Goal: Task Accomplishment & Management: Manage account settings

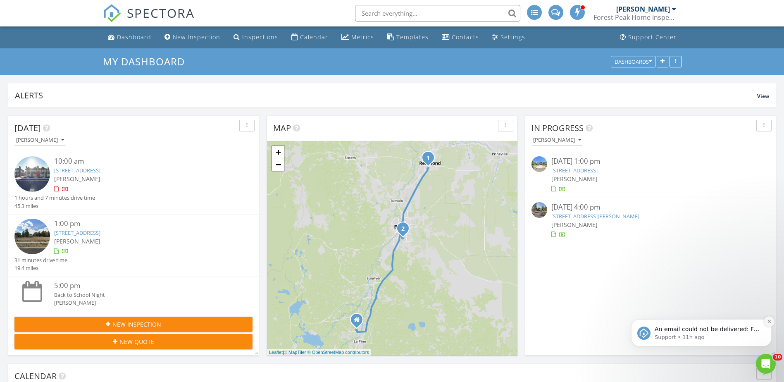
click at [769, 321] on icon "Dismiss notification" at bounding box center [769, 321] width 5 height 5
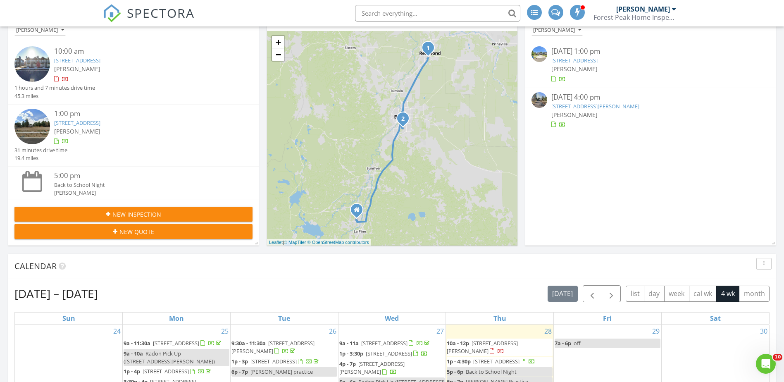
scroll to position [220, 0]
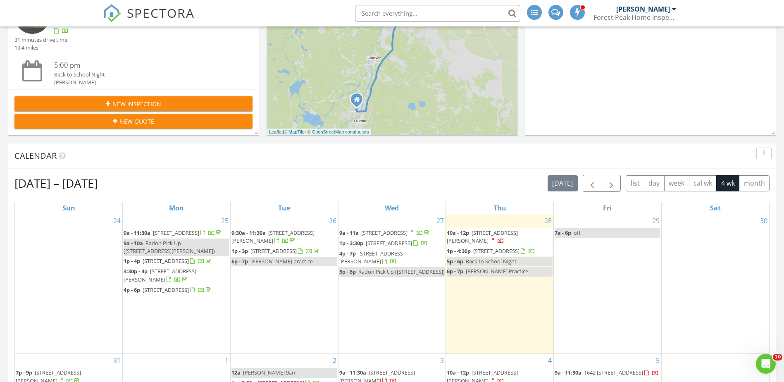
click at [756, 91] on div "In Progress Dylan Ashley 08/27/25 1:00 pm 20812 Comet Ln, Bend, OR 97701 Dylan …" at bounding box center [650, 15] width 250 height 240
click at [300, 171] on div "Aug 24 – Sep 20, 2025 today list day week cal wk 4 wk month Sun Mon Tue Wed Thu…" at bounding box center [392, 357] width 768 height 376
click at [190, 265] on div at bounding box center [201, 262] width 22 height 8
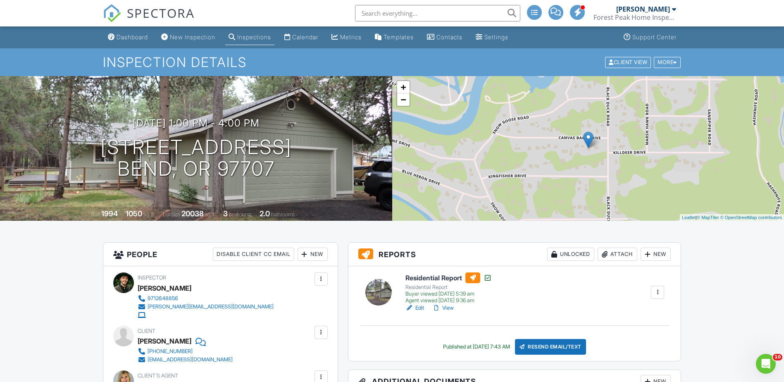
click at [622, 255] on div "Attach" at bounding box center [618, 254] width 40 height 13
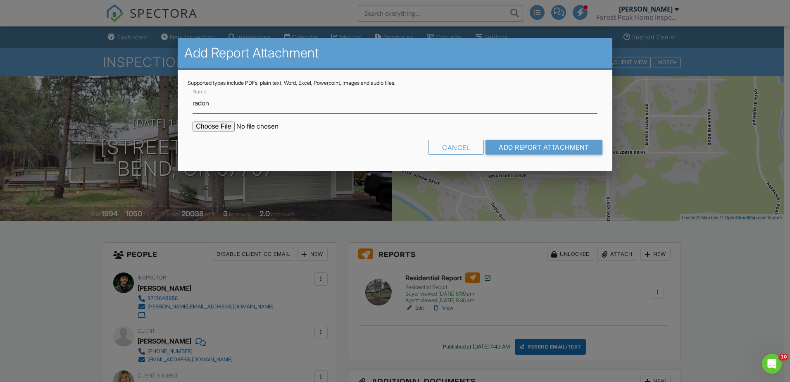
type input "radon"
click at [201, 127] on input "file" at bounding box center [263, 127] width 141 height 10
type input "C:\fakepath\radon.pdf"
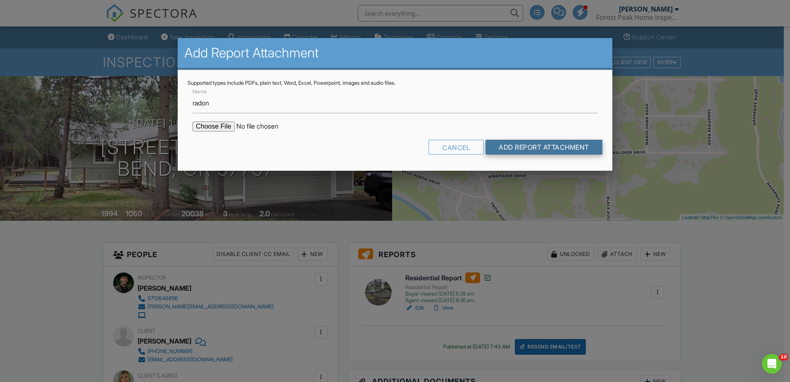
click at [494, 146] on input "Add Report Attachment" at bounding box center [544, 147] width 117 height 15
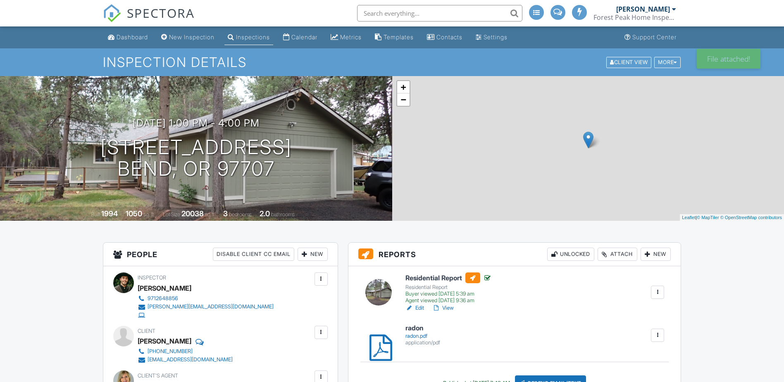
click at [421, 308] on link "Edit" at bounding box center [414, 308] width 19 height 8
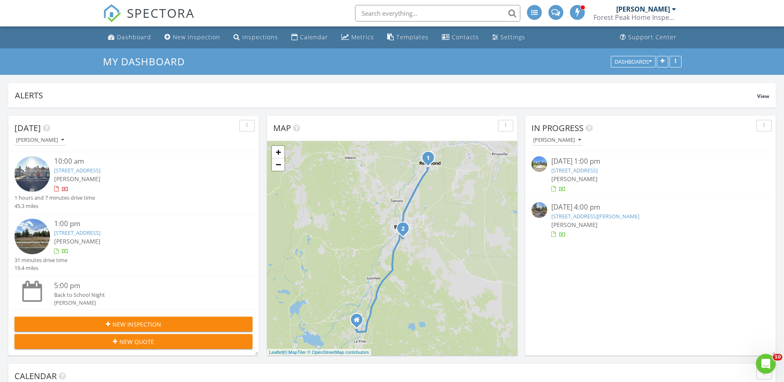
click at [570, 172] on link "20812 Comet Ln, Bend, OR 97701" at bounding box center [574, 170] width 46 height 7
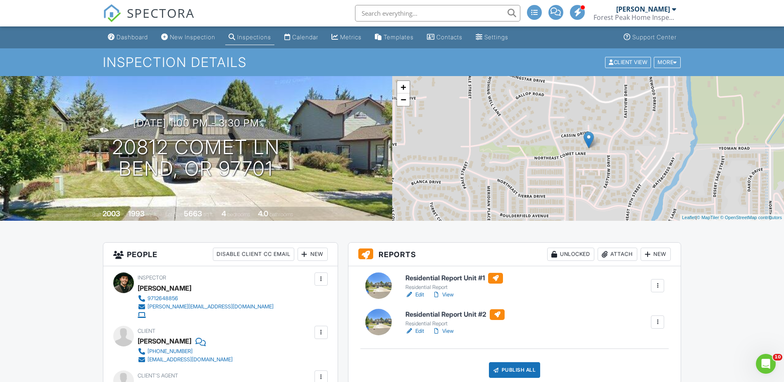
click at [424, 294] on link "Edit" at bounding box center [414, 295] width 19 height 8
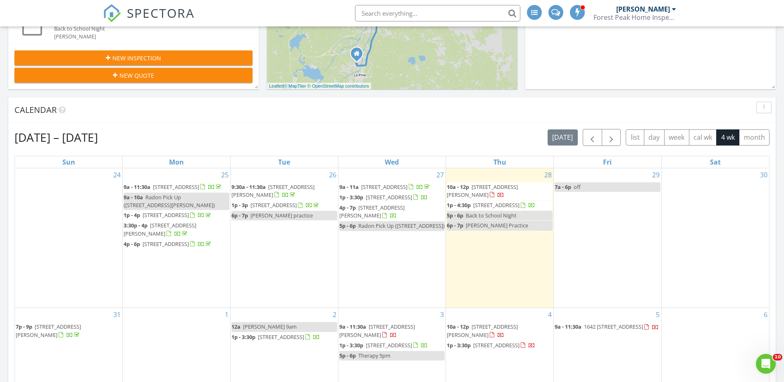
scroll to position [331, 0]
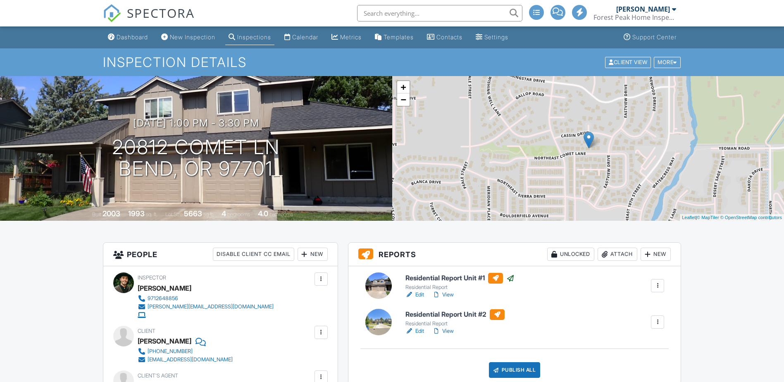
click at [422, 329] on link "Edit" at bounding box center [414, 331] width 19 height 8
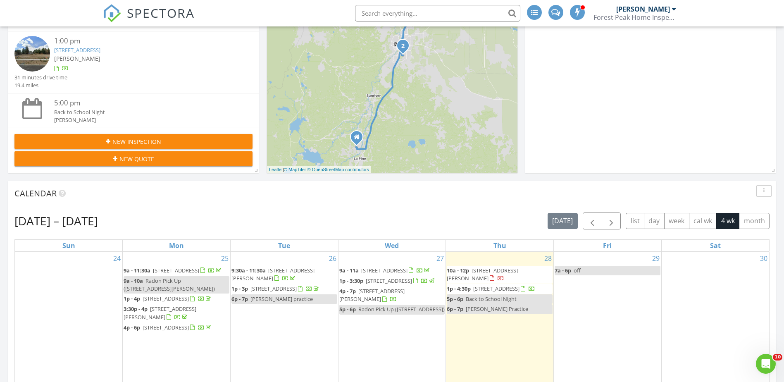
scroll to position [220, 0]
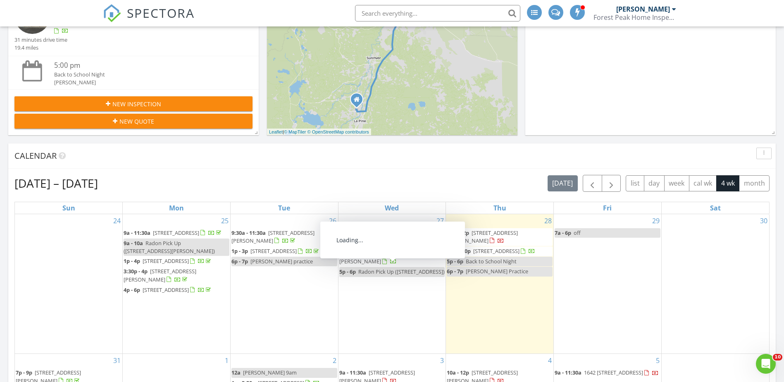
click at [388, 265] on span "[STREET_ADDRESS][PERSON_NAME]" at bounding box center [371, 257] width 65 height 15
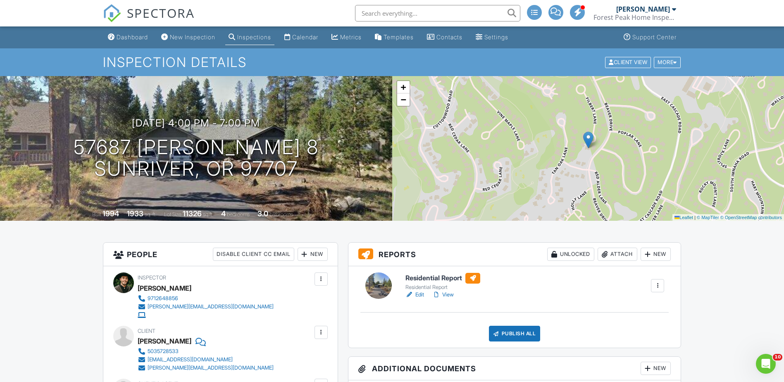
click at [421, 292] on link "Edit" at bounding box center [414, 295] width 19 height 8
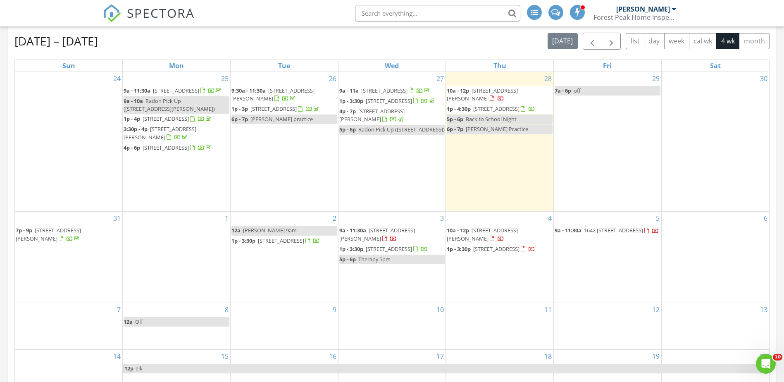
click at [268, 285] on div "2 12a Darcie 9am 1p - 3:30p 15426 Ponderosa Way, La Pine 97739" at bounding box center [284, 257] width 107 height 91
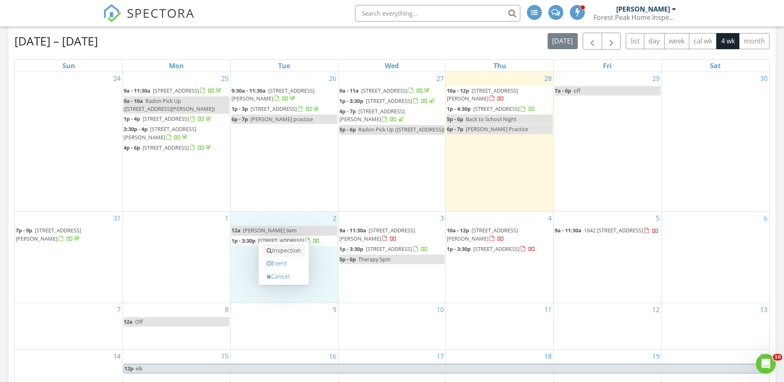
click at [281, 250] on link "Inspection" at bounding box center [283, 250] width 43 height 13
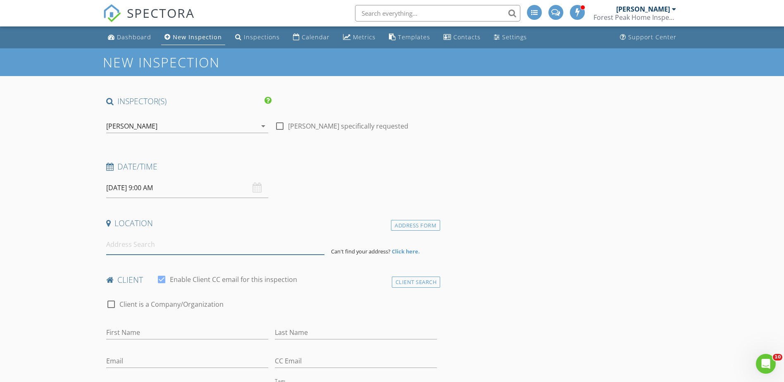
click at [194, 247] on input at bounding box center [215, 244] width 218 height 20
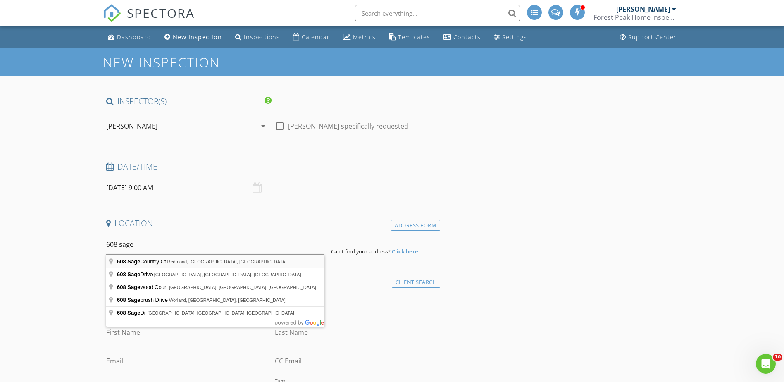
type input "608 Sage Country Ct, Redmond, OR, USA"
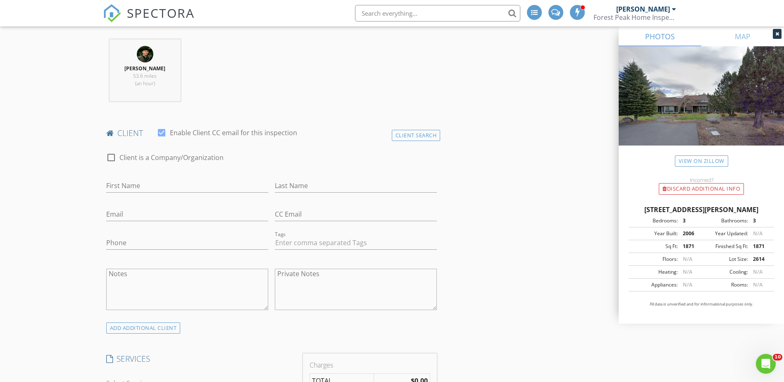
scroll to position [331, 0]
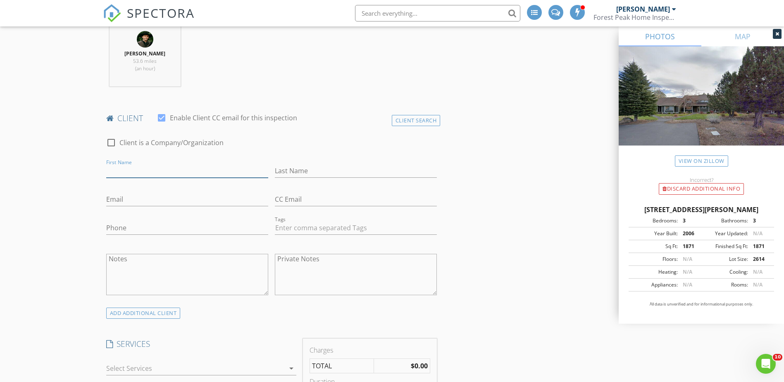
click at [156, 172] on input "First Name" at bounding box center [187, 171] width 162 height 14
type input "Ann"
type input "Jacobsen"
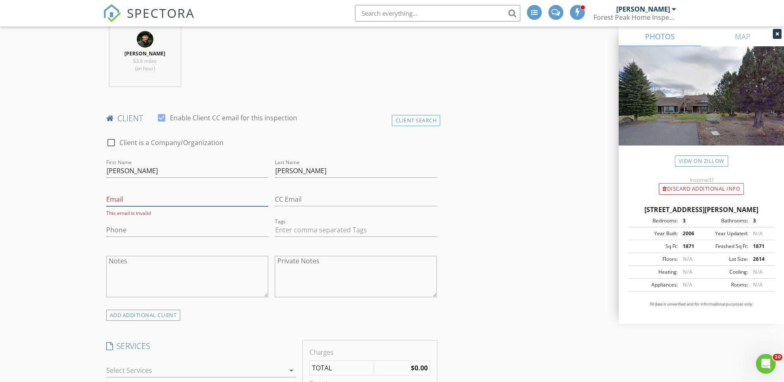
click at [157, 203] on input "Email" at bounding box center [187, 200] width 162 height 14
paste input "ann.jacobsen@me.com"
type input "ann.jacobsen@me.com"
click at [142, 231] on input "Phone" at bounding box center [187, 228] width 162 height 14
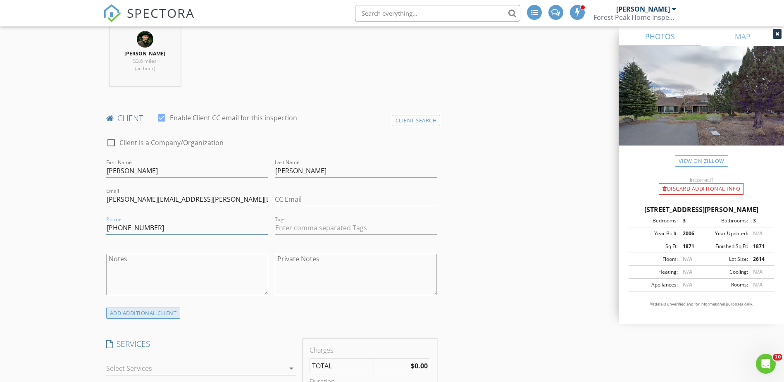
type input "503-245-5953"
click at [143, 310] on div "ADD ADDITIONAL client" at bounding box center [143, 313] width 74 height 11
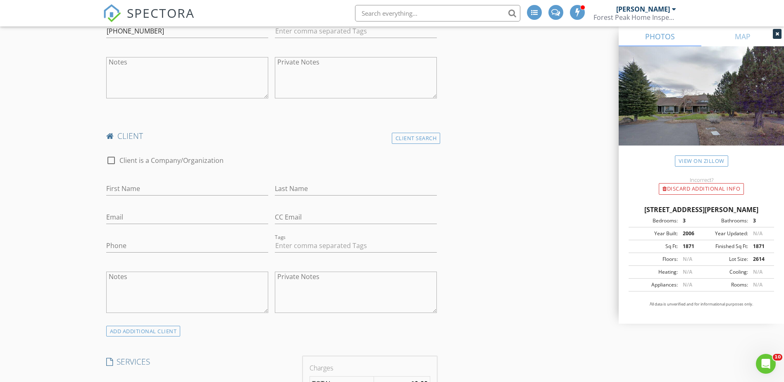
scroll to position [551, 0]
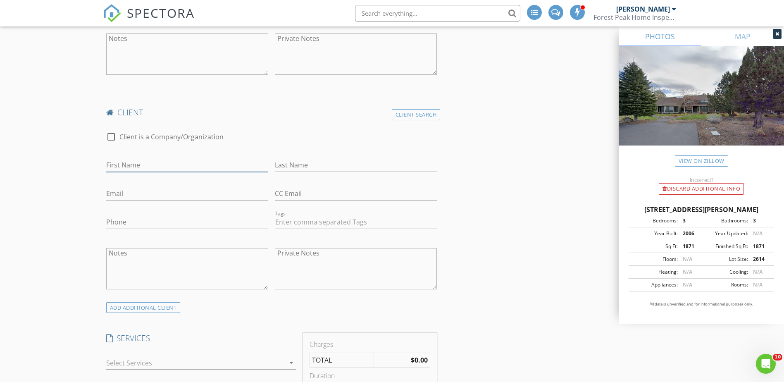
click at [151, 166] on input "First Name" at bounding box center [187, 165] width 162 height 14
click at [151, 167] on input "Randu" at bounding box center [187, 165] width 162 height 14
type input "Randy"
type input "Jacobsen"
click at [134, 194] on input "Email" at bounding box center [187, 194] width 162 height 14
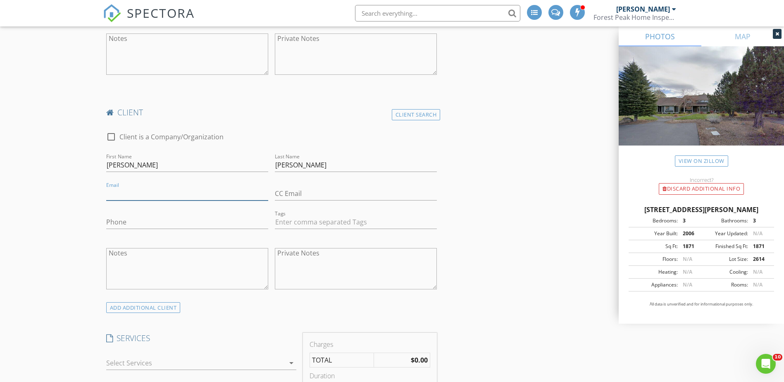
paste input "Jacobsen_26@me.com"
type input "Jacobsen_26@me.com"
click at [136, 217] on input "Phone" at bounding box center [187, 222] width 162 height 14
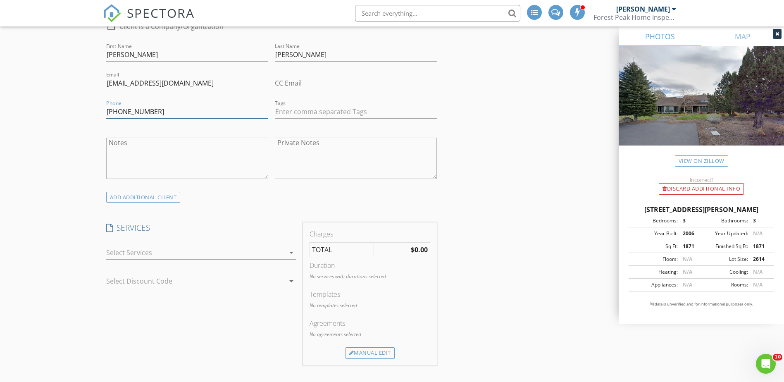
type input "503-349-8727"
click at [150, 254] on div at bounding box center [195, 252] width 179 height 13
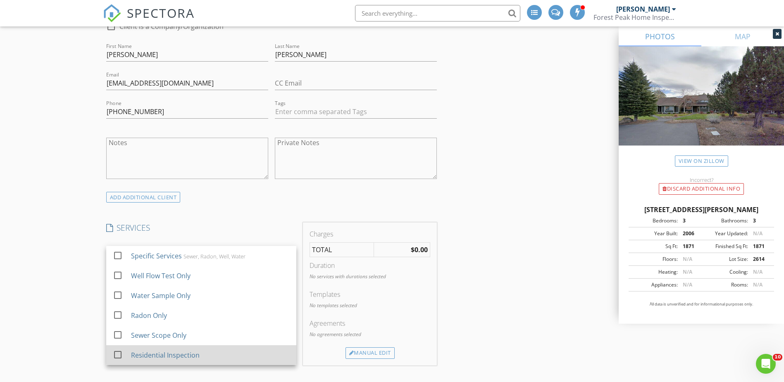
click at [143, 358] on div "Residential Inspection" at bounding box center [165, 355] width 69 height 10
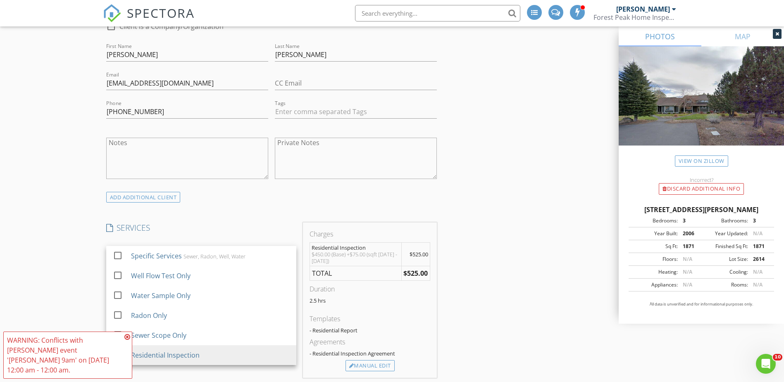
click at [57, 288] on div "New Inspection INSPECTOR(S) check_box Dylan Ashley PRIMARY Dylan Ashley arrow_d…" at bounding box center [392, 254] width 784 height 1735
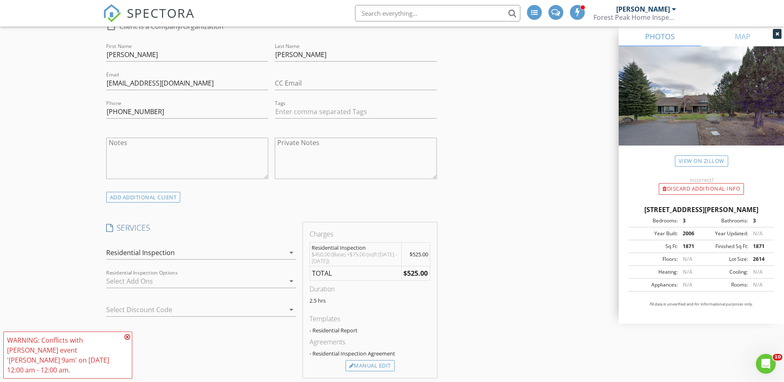
click at [128, 340] on icon at bounding box center [127, 337] width 6 height 7
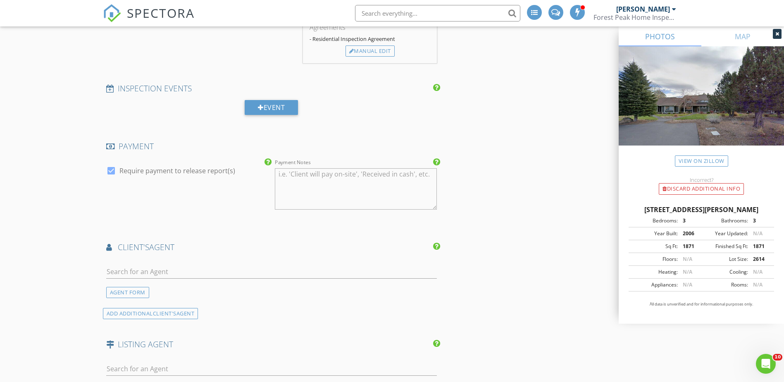
scroll to position [992, 0]
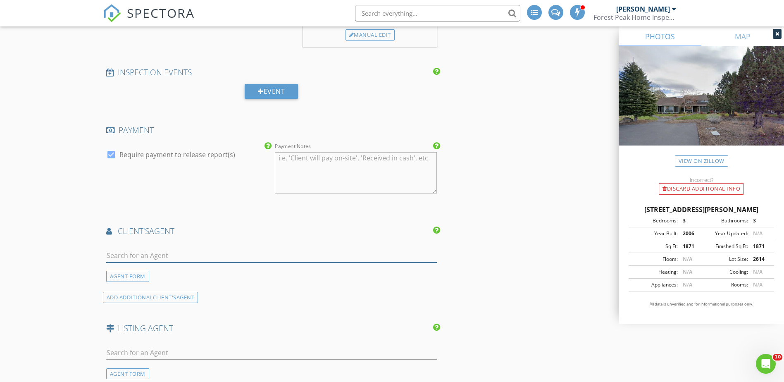
click at [157, 256] on input "text" at bounding box center [271, 256] width 331 height 14
type input "darcie"
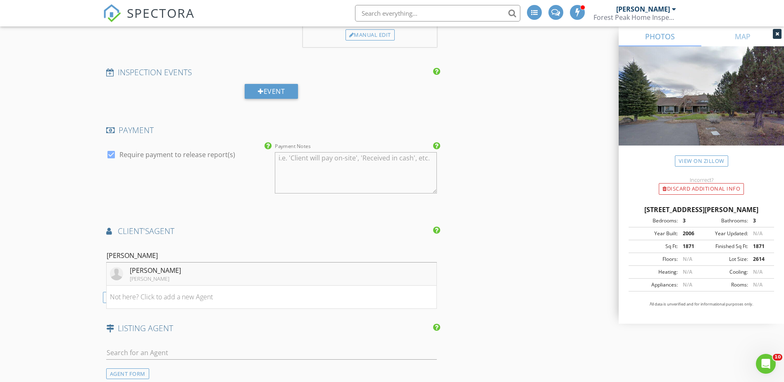
click at [172, 272] on div "Darcie VanderZanden" at bounding box center [155, 270] width 51 height 10
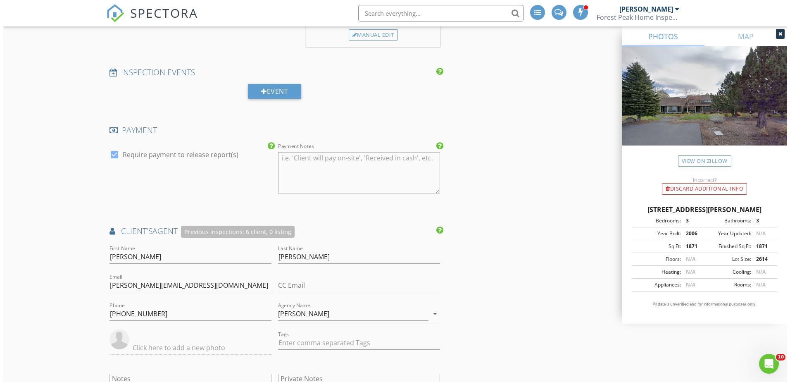
scroll to position [1559, 0]
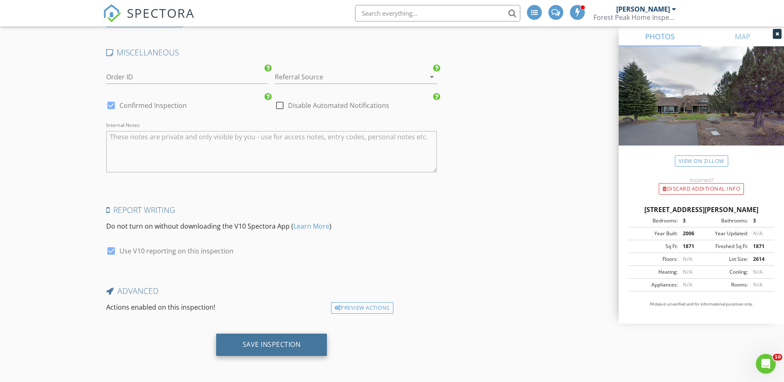
click at [254, 348] on div "Save Inspection" at bounding box center [272, 344] width 58 height 8
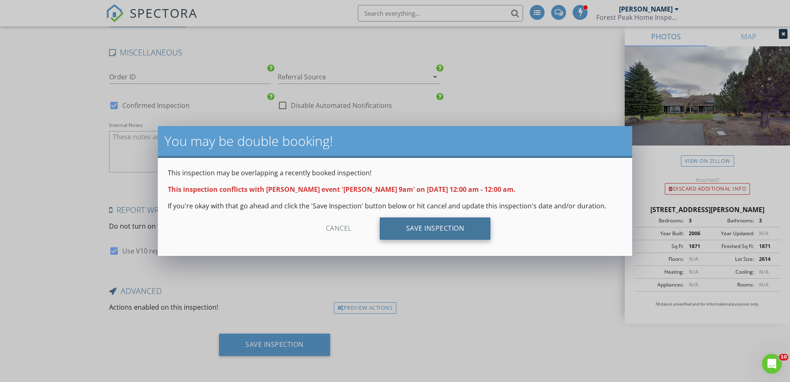
click at [410, 233] on div "Save Inspection" at bounding box center [435, 228] width 111 height 22
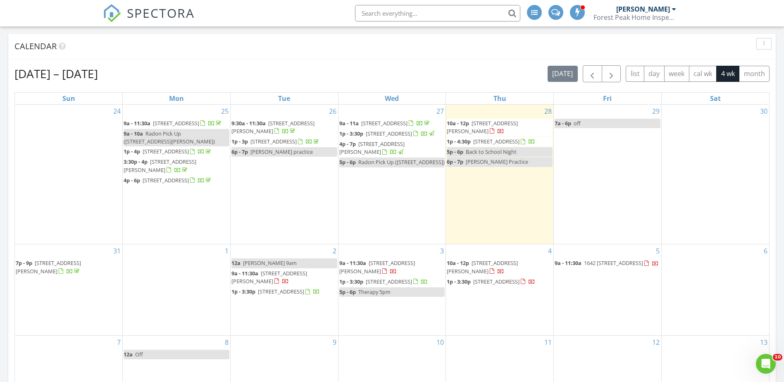
scroll to position [331, 0]
click at [265, 266] on span "[PERSON_NAME] 9am" at bounding box center [270, 261] width 54 height 7
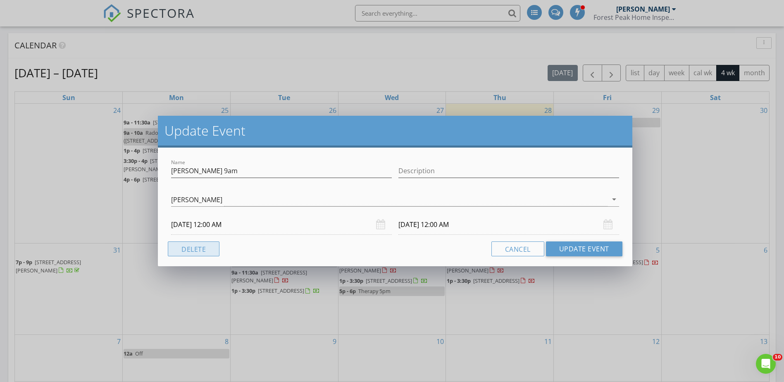
click at [205, 251] on button "Delete" at bounding box center [194, 248] width 52 height 15
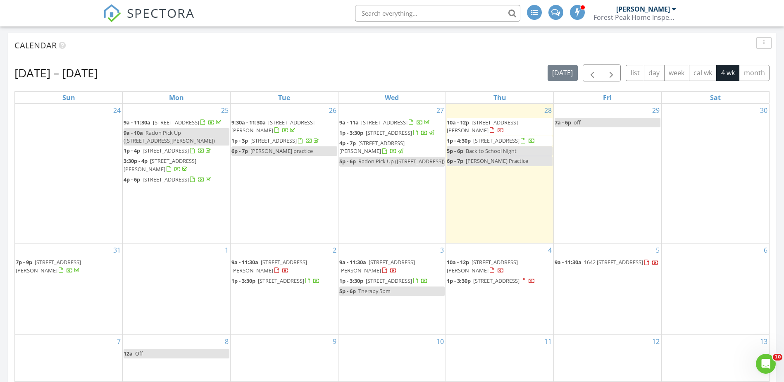
click at [81, 274] on span "[STREET_ADDRESS][PERSON_NAME]" at bounding box center [48, 265] width 65 height 15
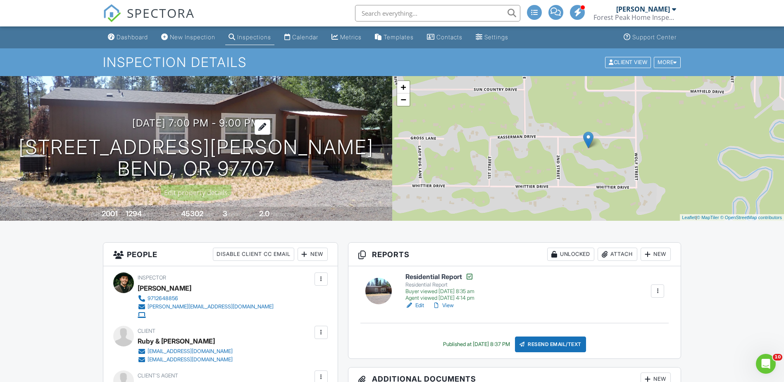
click at [144, 122] on h3 "[DATE] 7:00 pm - 9:00 pm" at bounding box center [196, 122] width 128 height 11
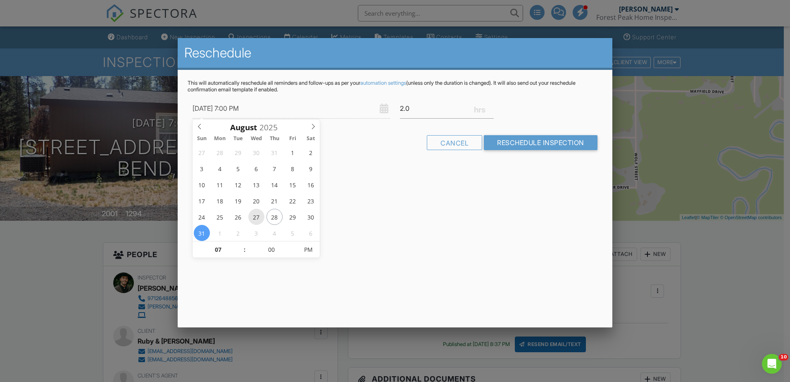
type input "[DATE] 7:00 PM"
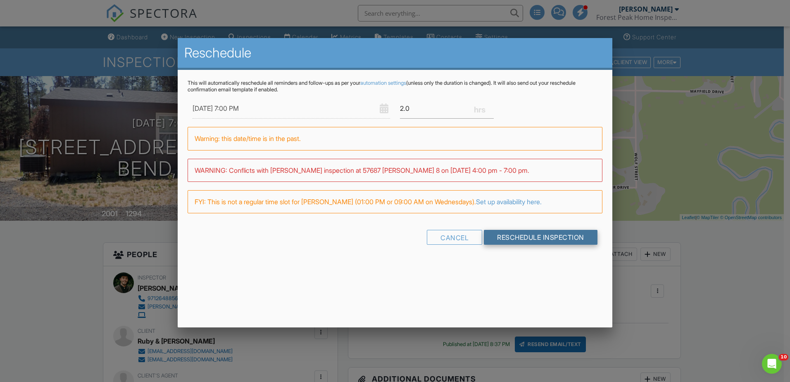
click at [542, 241] on input "Reschedule Inspection" at bounding box center [541, 237] width 114 height 15
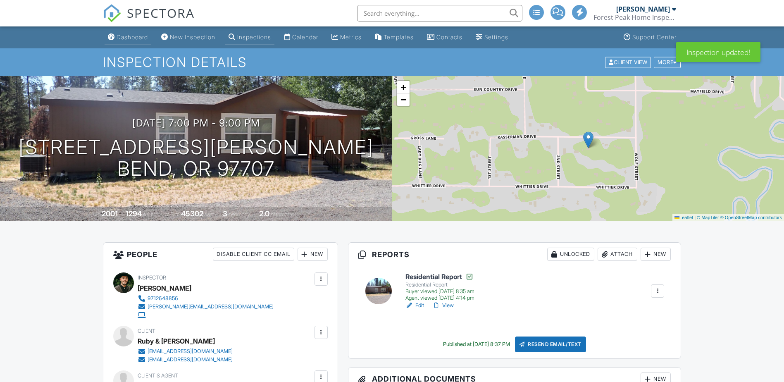
click at [126, 36] on div "Dashboard" at bounding box center [132, 36] width 31 height 7
